Goal: Find specific page/section: Find specific page/section

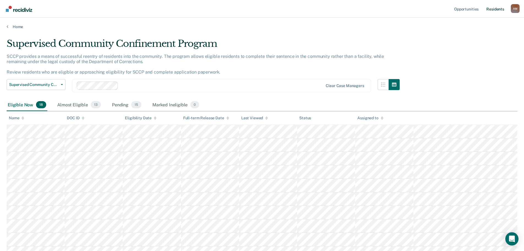
click at [496, 7] on link "Resident s" at bounding box center [495, 9] width 20 height 18
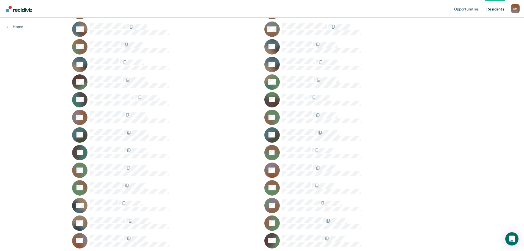
scroll to position [412, 0]
